Goal: Task Accomplishment & Management: Manage account settings

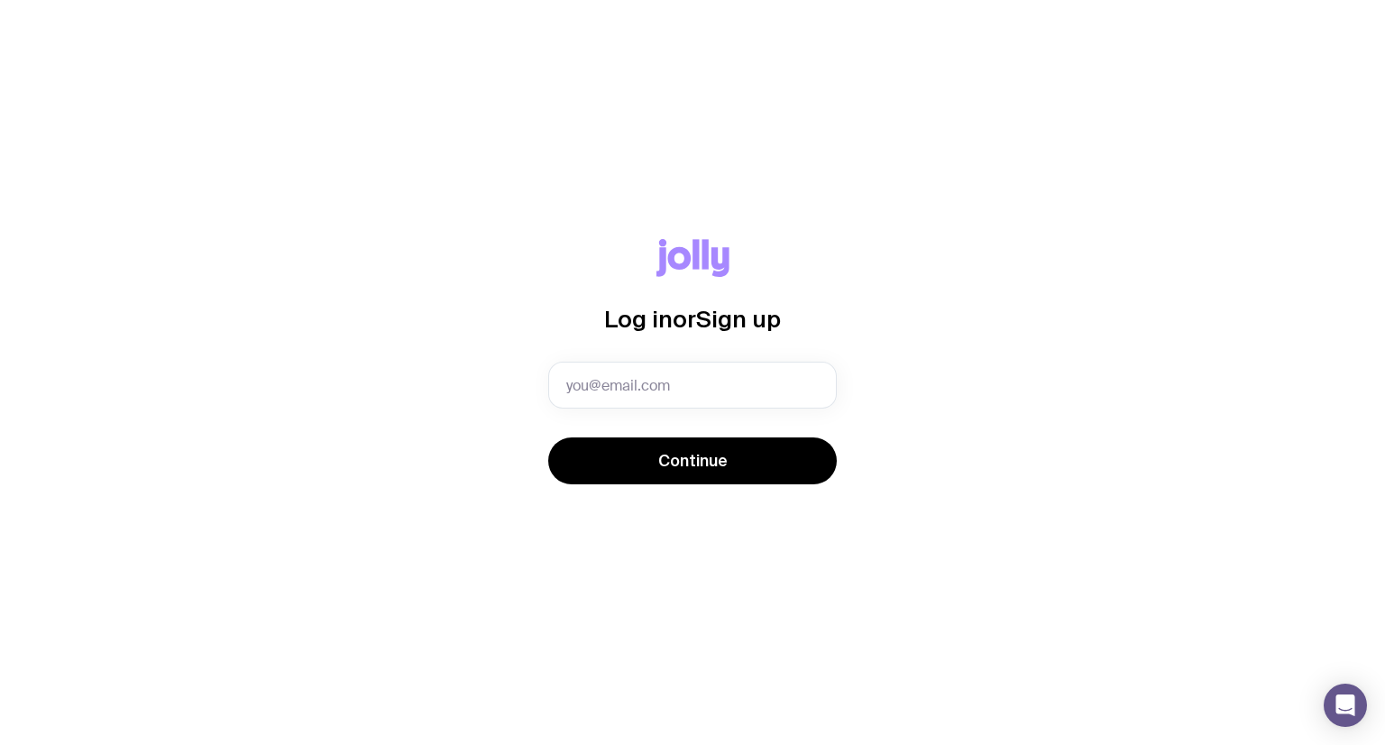
click at [0, 744] on com-1password-button at bounding box center [0, 745] width 0 height 0
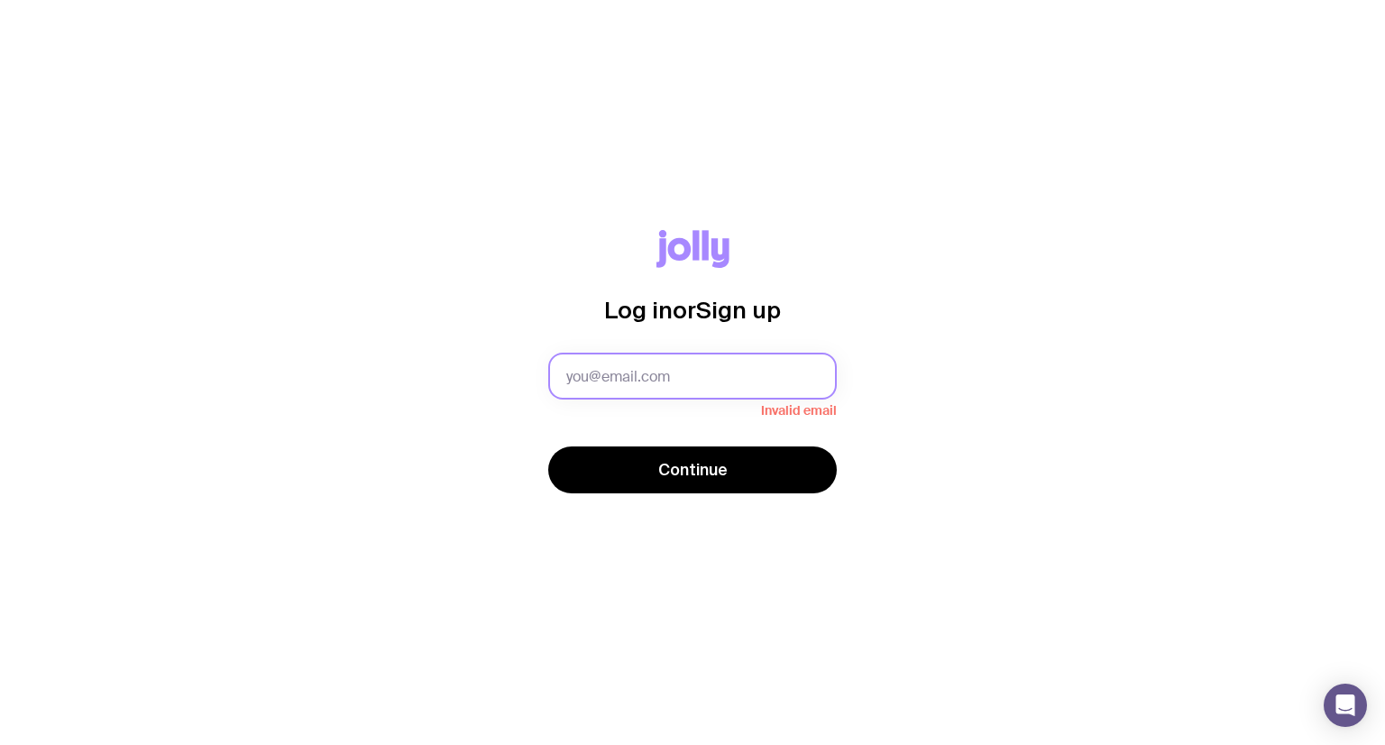
type input "operations@sidekick.net.au"
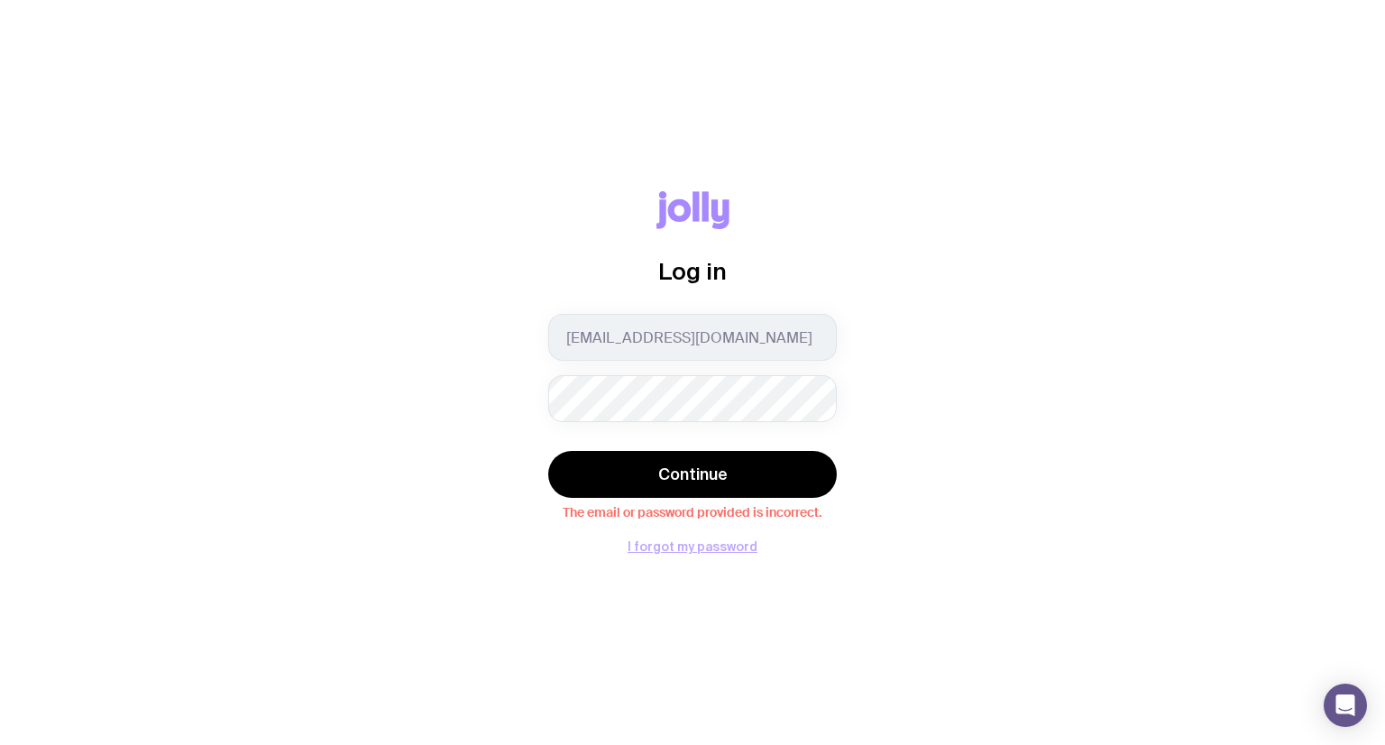
click at [736, 545] on button "I forgot my password" at bounding box center [692, 546] width 130 height 14
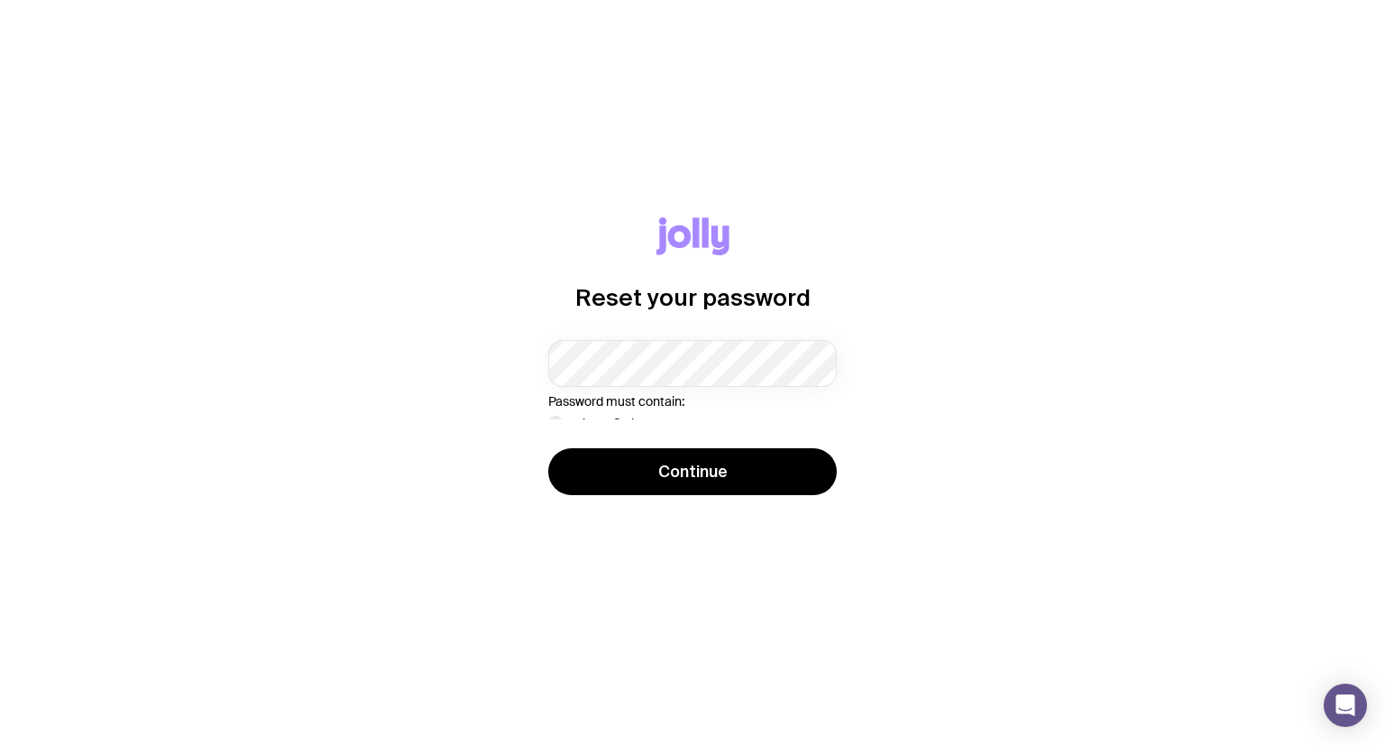
click at [990, 274] on div "Reset your password Password must contain: at least 8 characters an uppercase l…" at bounding box center [692, 372] width 1298 height 311
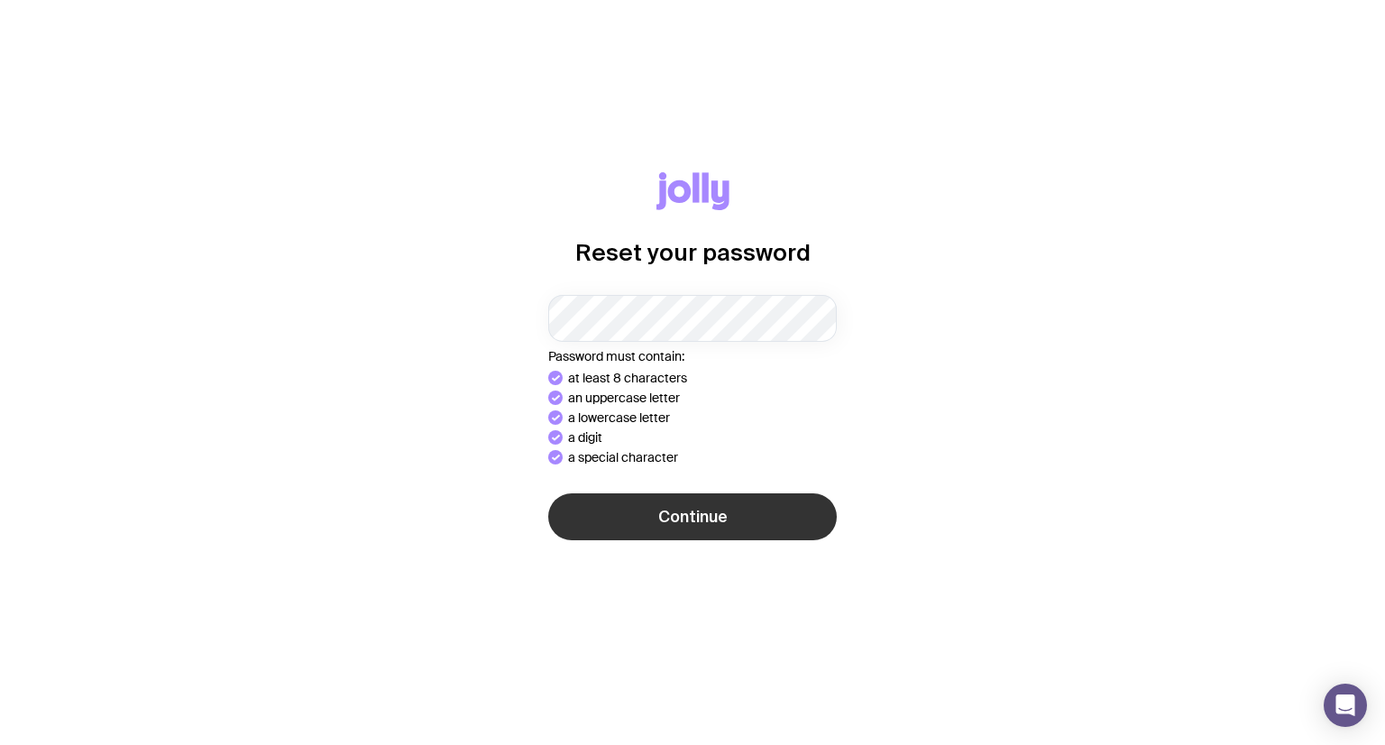
click at [782, 509] on button "Continue" at bounding box center [692, 516] width 288 height 47
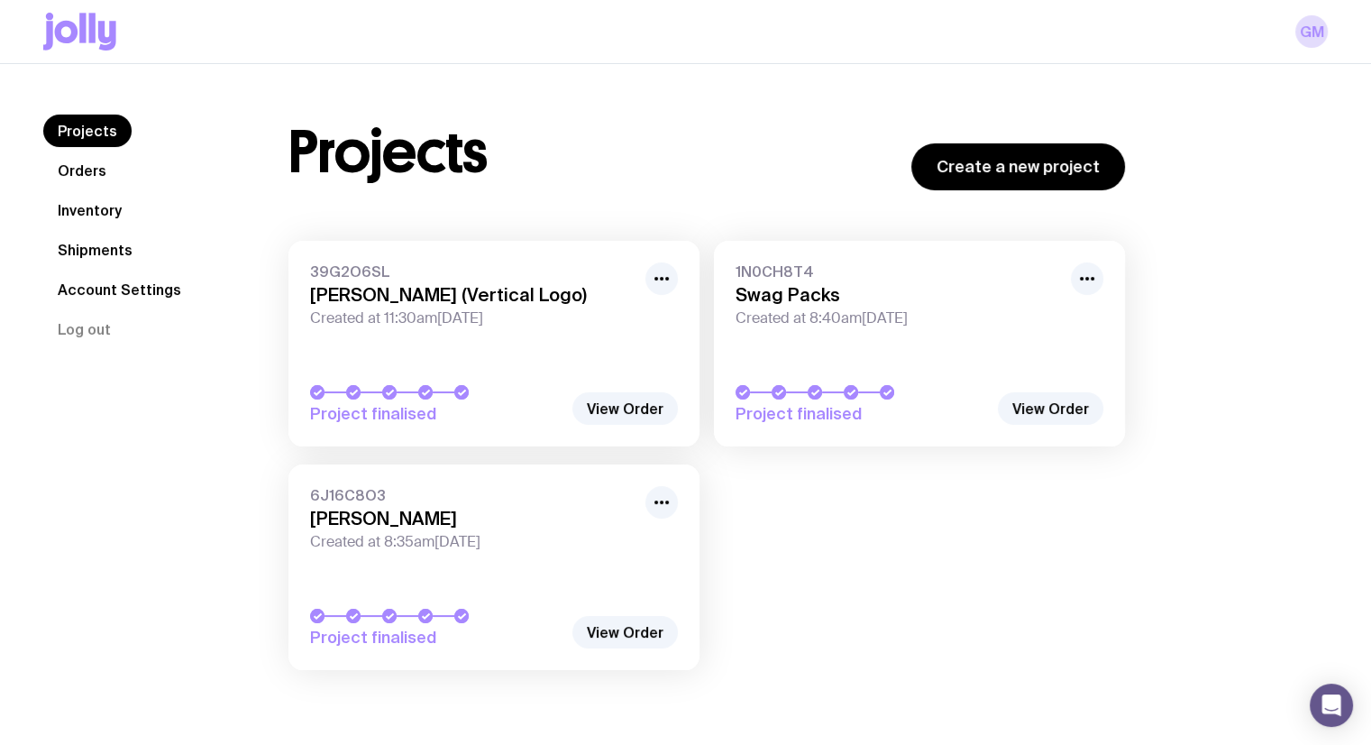
click at [88, 249] on link "Shipments" at bounding box center [95, 249] width 104 height 32
